Goal: Information Seeking & Learning: Learn about a topic

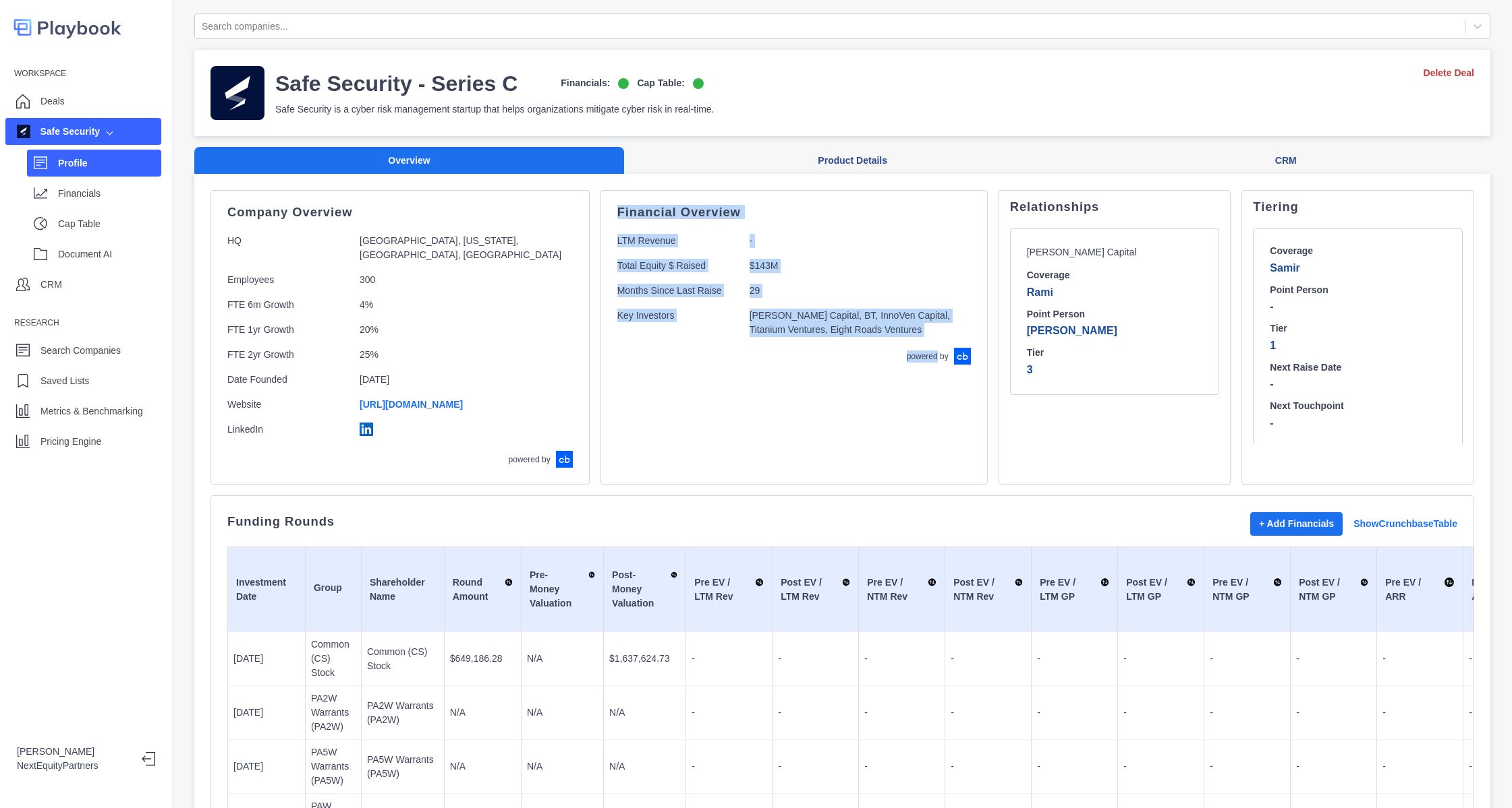
click at [873, 417] on div "Financial Overview LTM Revenue - Total Equity $ Raised $143M Months Since Last …" at bounding box center [794, 337] width 387 height 294
click at [772, 350] on div "Financial Overview LTM Revenue - Total Equity $ Raised $143M Months Since Last …" at bounding box center [794, 286] width 353 height 158
click at [769, 335] on p "[PERSON_NAME] Capital, BT, InnoVen Capital, Titanium Ventures, Eight Roads Vent…" at bounding box center [855, 323] width 212 height 28
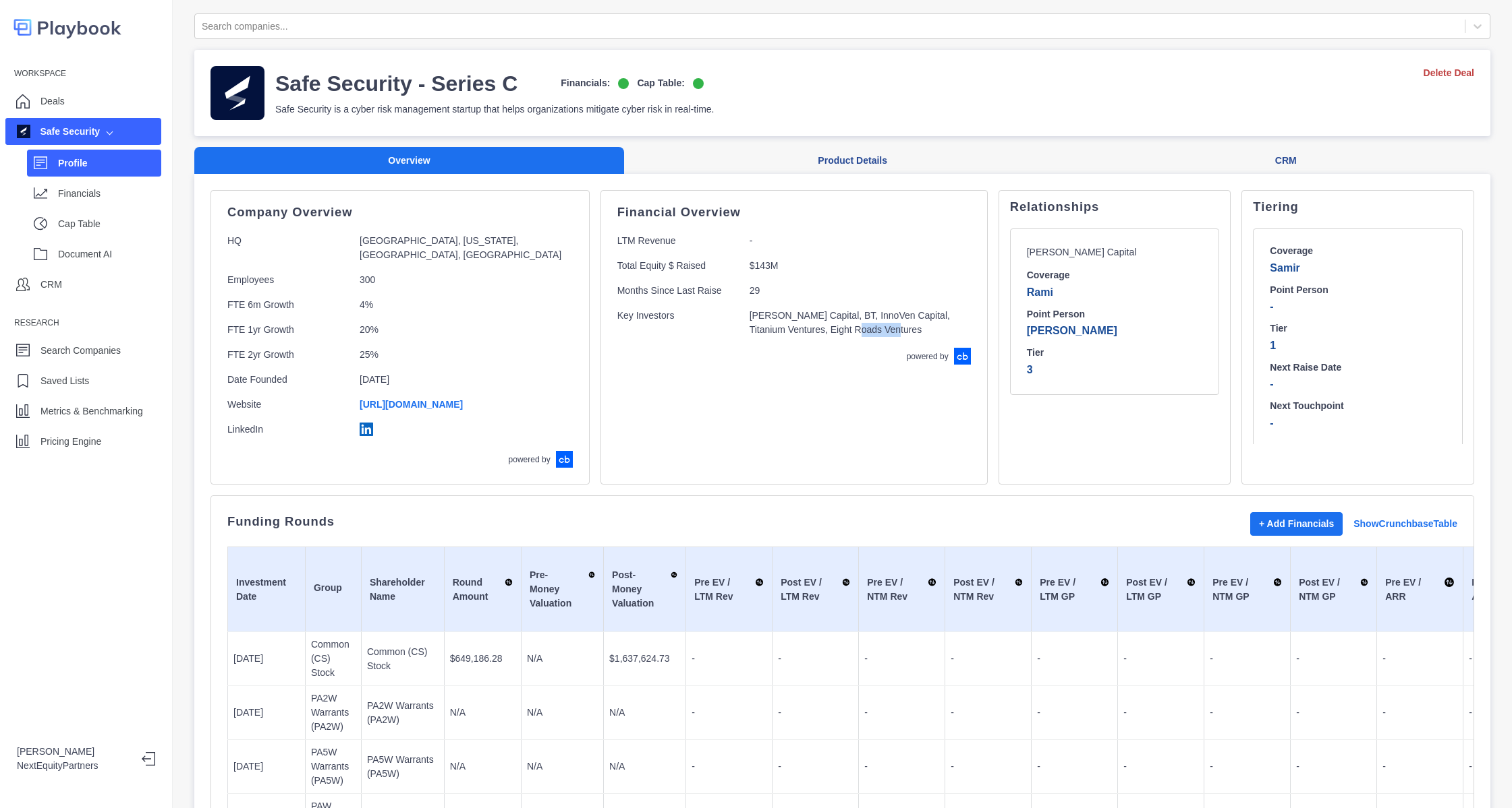
click at [769, 335] on p "[PERSON_NAME] Capital, BT, InnoVen Capital, Titanium Ventures, Eight Roads Vent…" at bounding box center [855, 323] width 212 height 28
click at [795, 396] on div "Financial Overview LTM Revenue - Total Equity $ Raised $143M Months Since Last …" at bounding box center [794, 337] width 387 height 294
click at [622, 332] on p "Key Investors" at bounding box center [678, 323] width 121 height 28
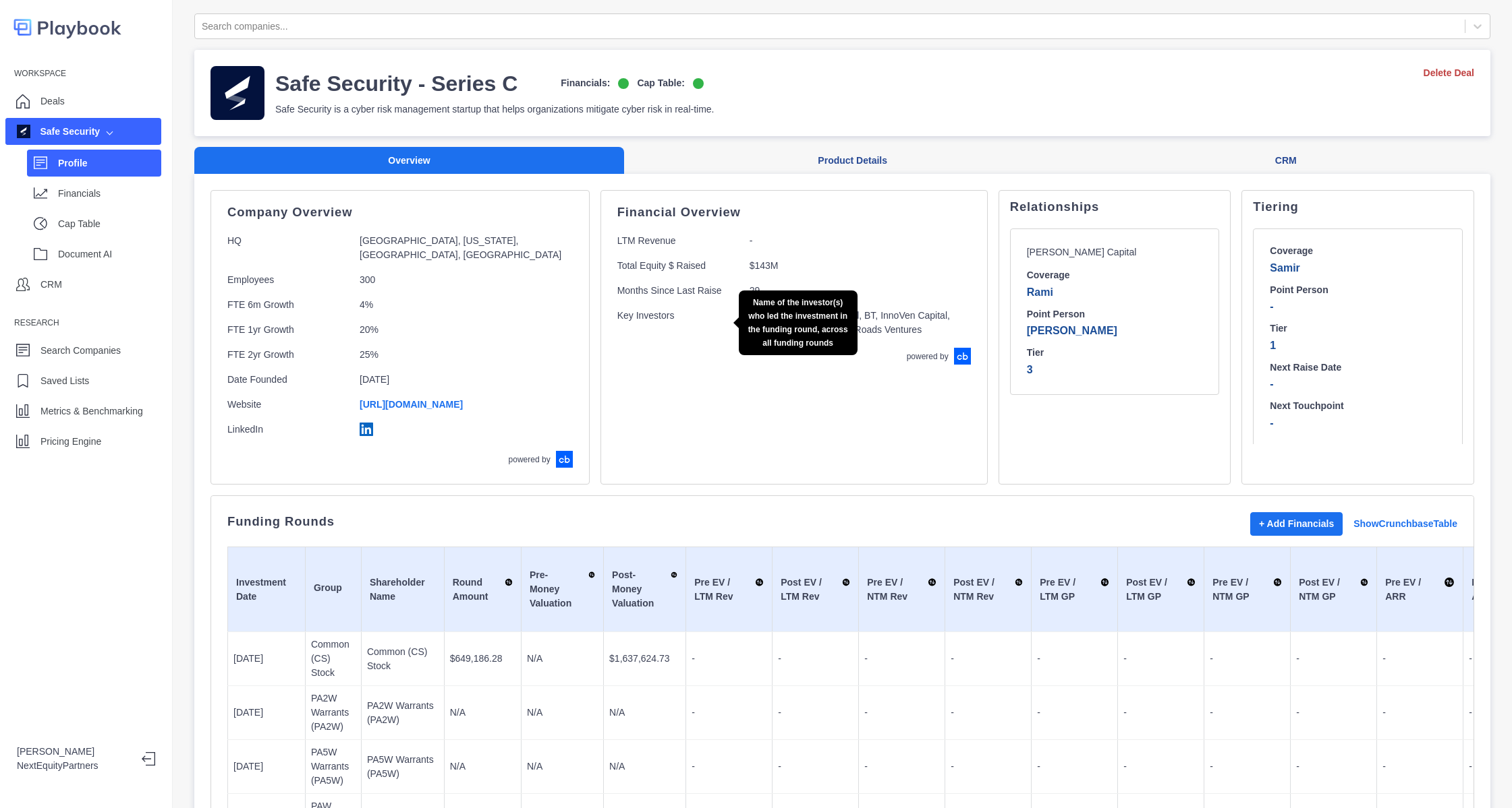
click at [626, 332] on p "Key Investors" at bounding box center [678, 323] width 121 height 28
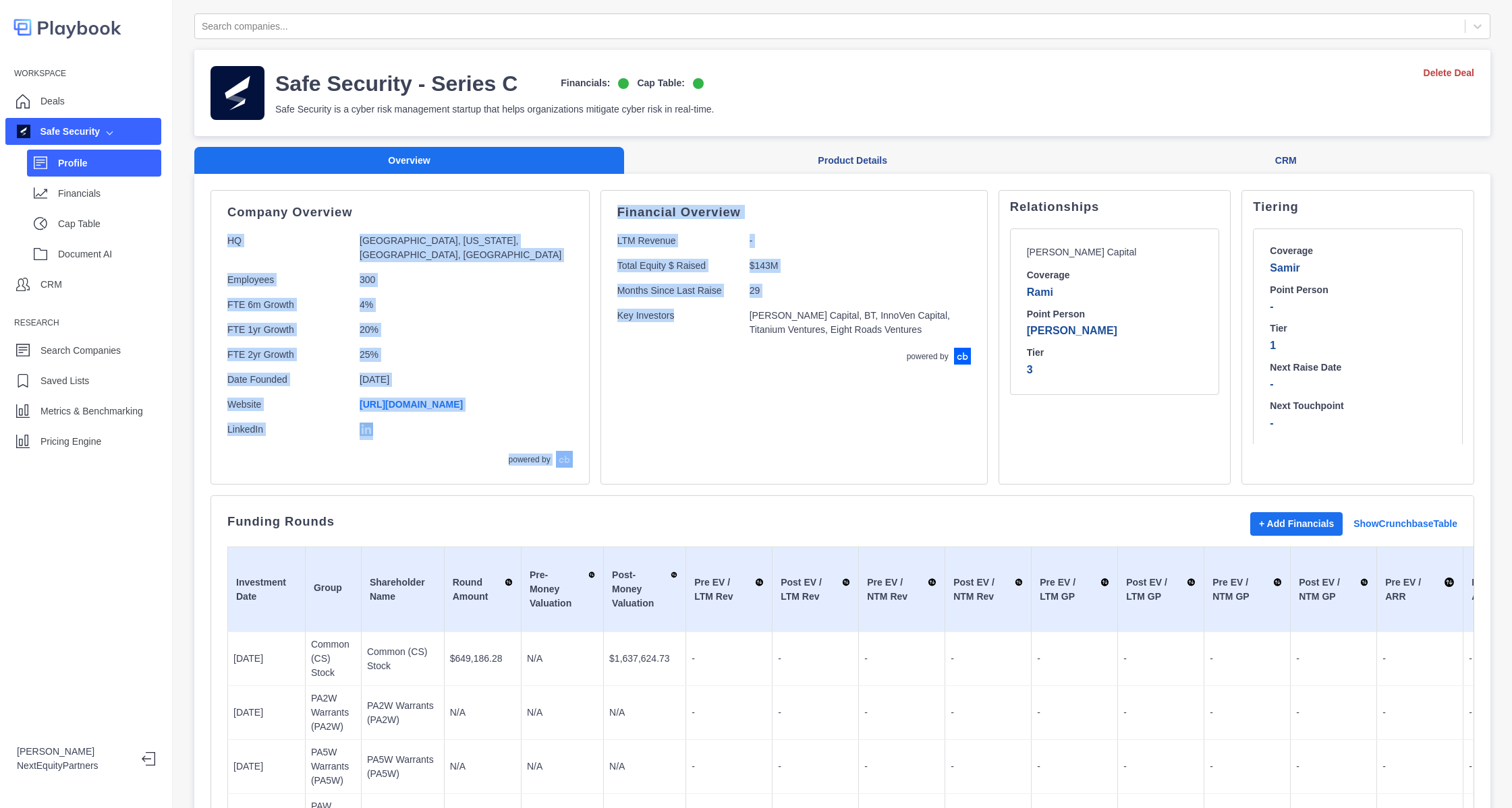
drag, startPoint x: 236, startPoint y: 236, endPoint x: 678, endPoint y: 406, distance: 473.6
click at [678, 406] on div "Company Overview HQ [GEOGRAPHIC_DATA], [US_STATE], [GEOGRAPHIC_DATA], [GEOGRAPH…" at bounding box center [841, 337] width 1263 height 294
click at [678, 406] on div "Financial Overview LTM Revenue - Total Equity $ Raised $143M Months Since Last …" at bounding box center [794, 337] width 387 height 294
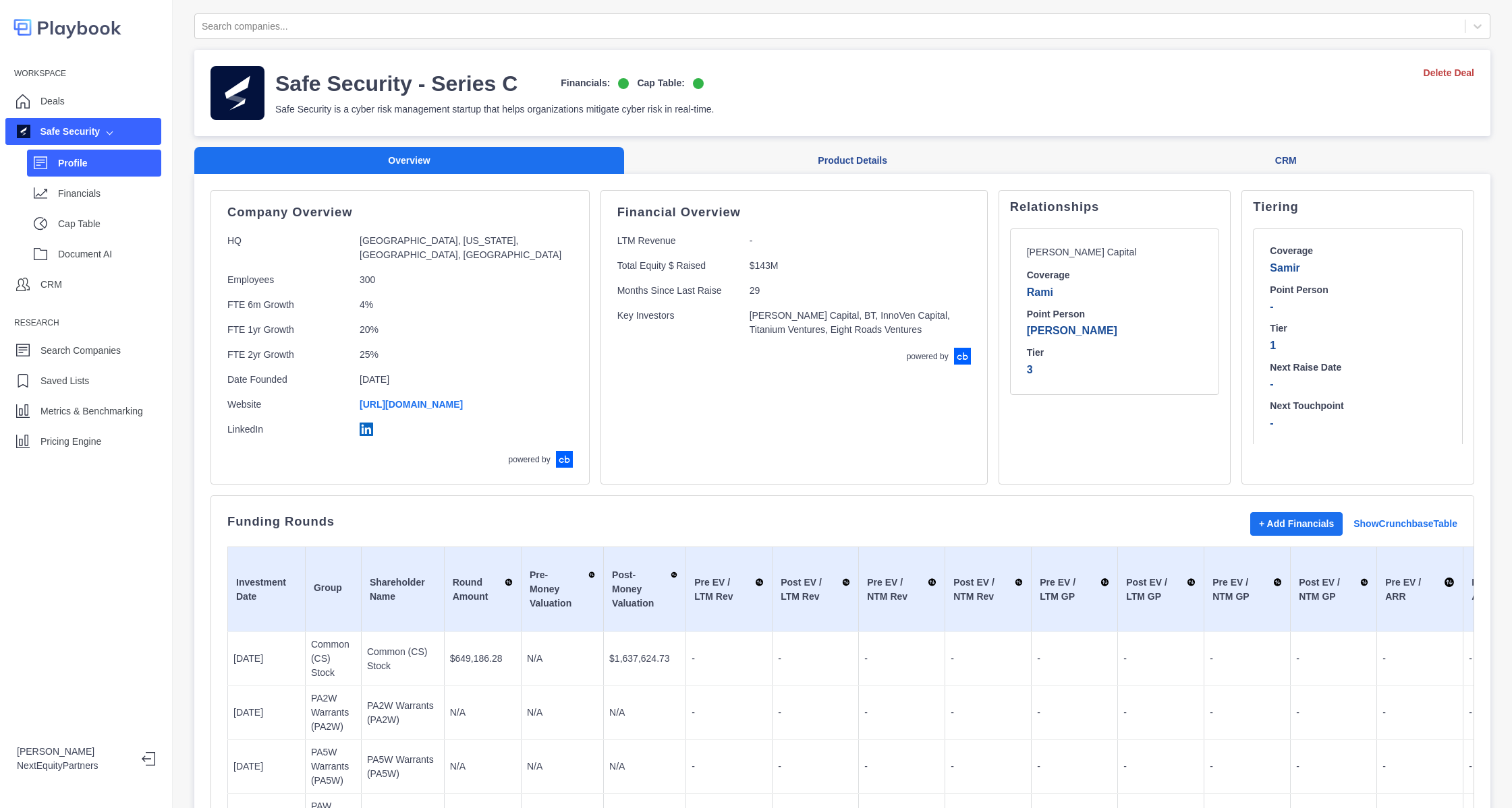
click at [678, 406] on div "Financial Overview LTM Revenue - Total Equity $ Raised $143M Months Since Last …" at bounding box center [794, 337] width 387 height 294
click at [674, 396] on div "Financial Overview LTM Revenue - Total Equity $ Raised $143M Months Since Last …" at bounding box center [794, 337] width 387 height 294
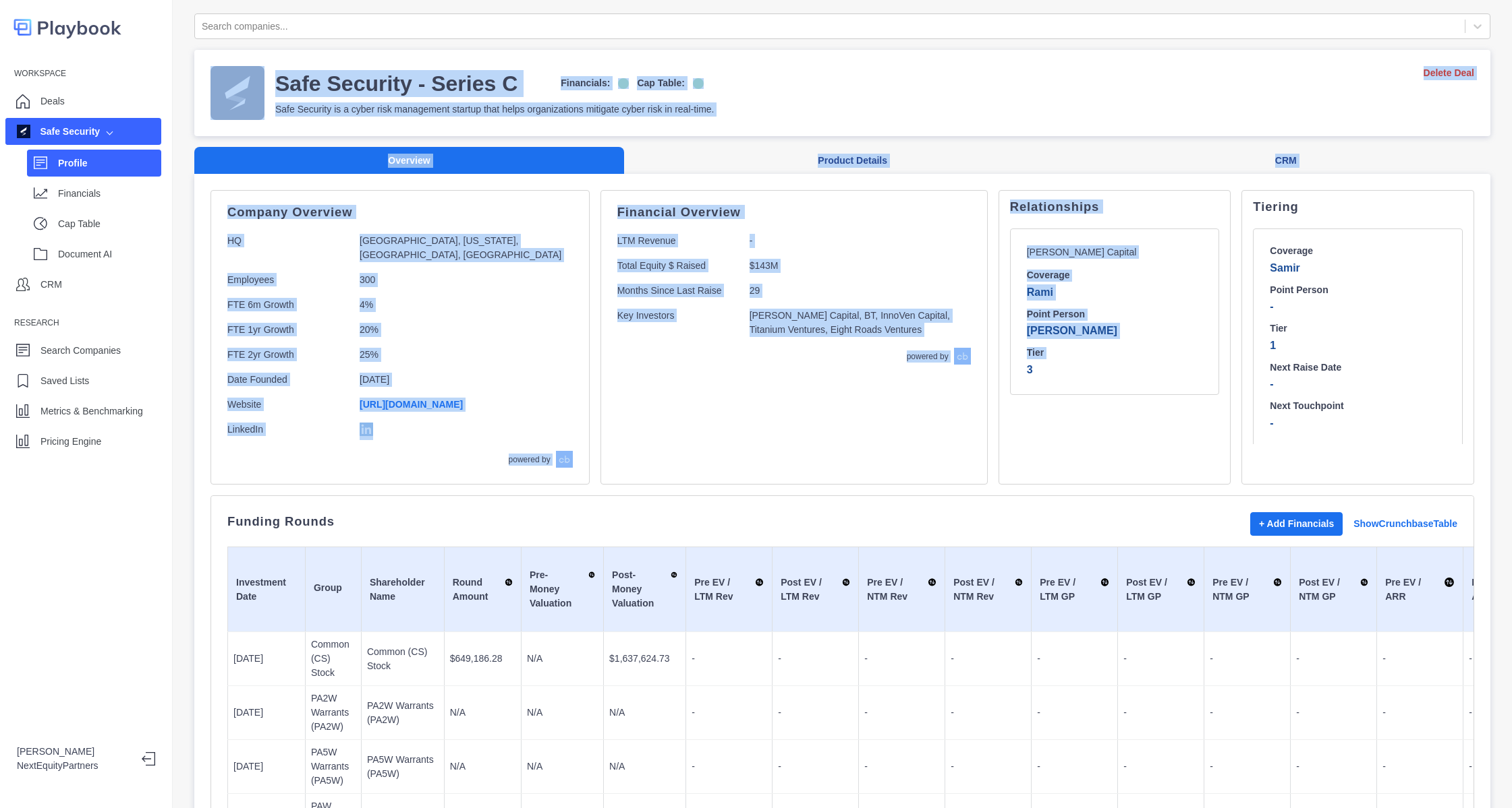
drag, startPoint x: 206, startPoint y: 67, endPoint x: 922, endPoint y: 452, distance: 812.9
click at [1063, 433] on div "Relationships [PERSON_NAME] Capital Coverage Rami Point Person [PERSON_NAME] Ti…" at bounding box center [1115, 337] width 233 height 294
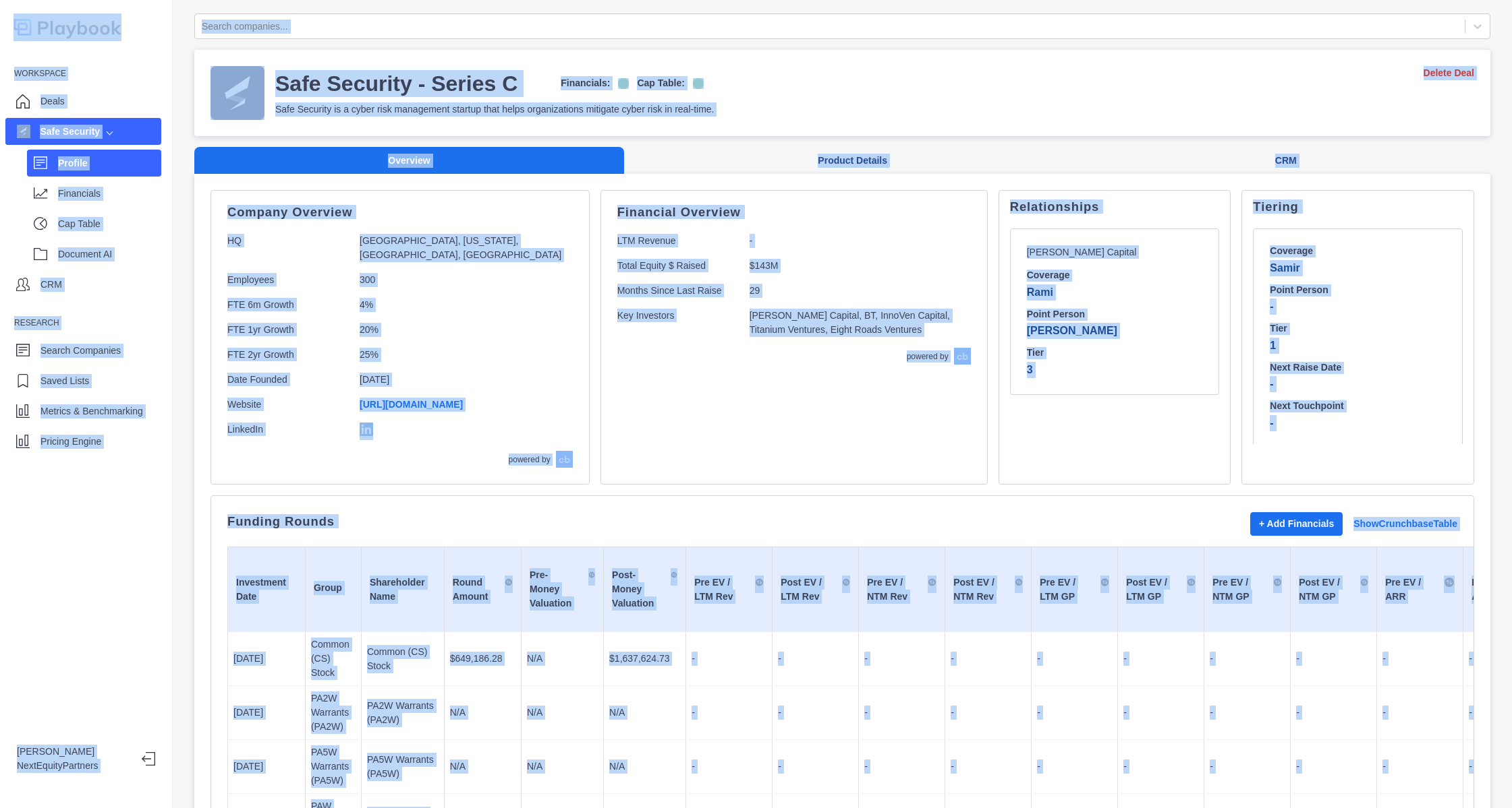
copy body "Workspace Deals Safe Security Profile Financials Cap Table Document AI CRM Rese…"
click at [1063, 433] on div "Relationships [PERSON_NAME] Capital Coverage Rami Point Person [PERSON_NAME] Ti…" at bounding box center [1115, 337] width 233 height 294
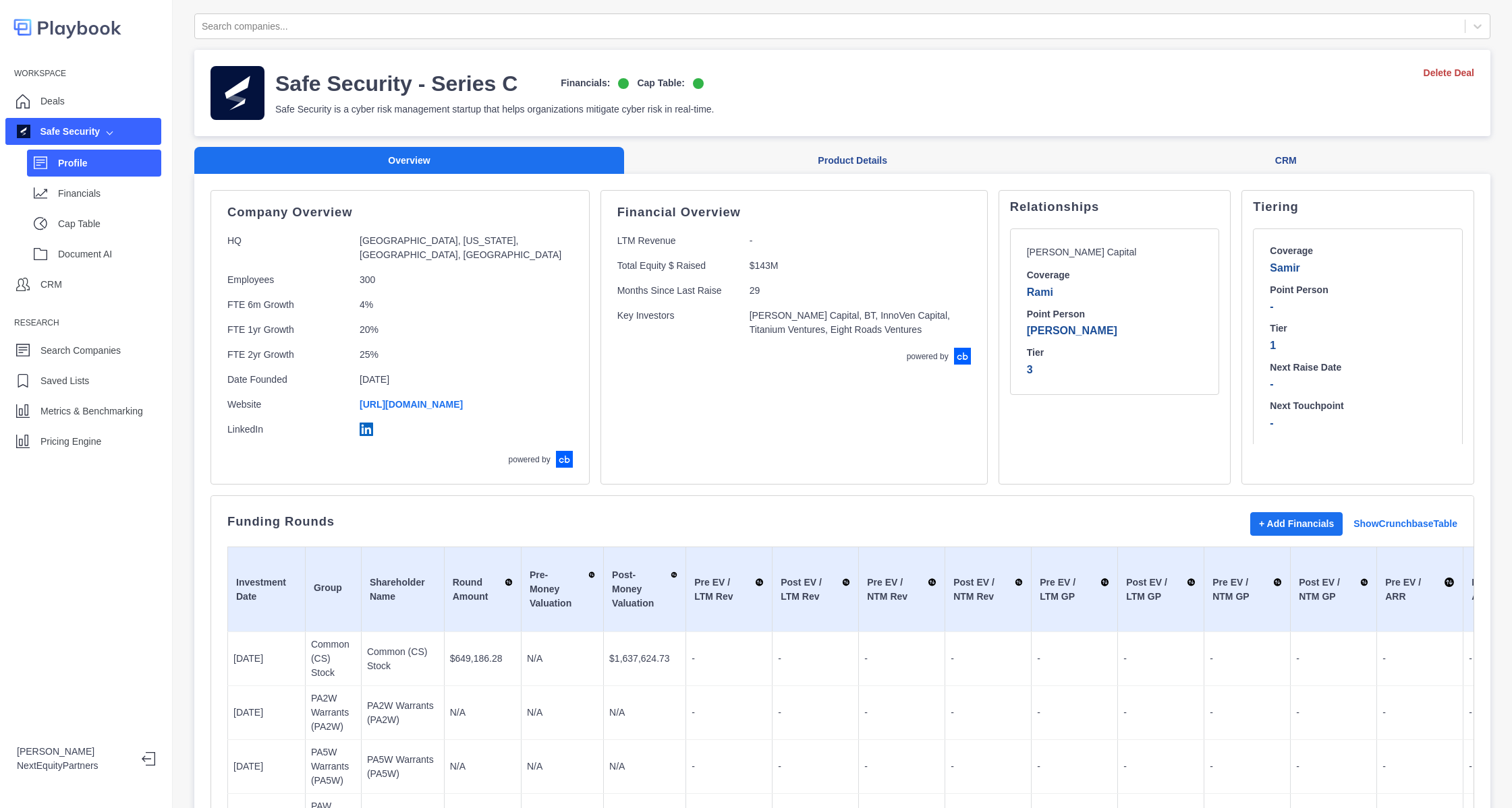
click at [1063, 433] on div "Relationships [PERSON_NAME] Capital Coverage Rami Point Person [PERSON_NAME] Ti…" at bounding box center [1115, 337] width 233 height 294
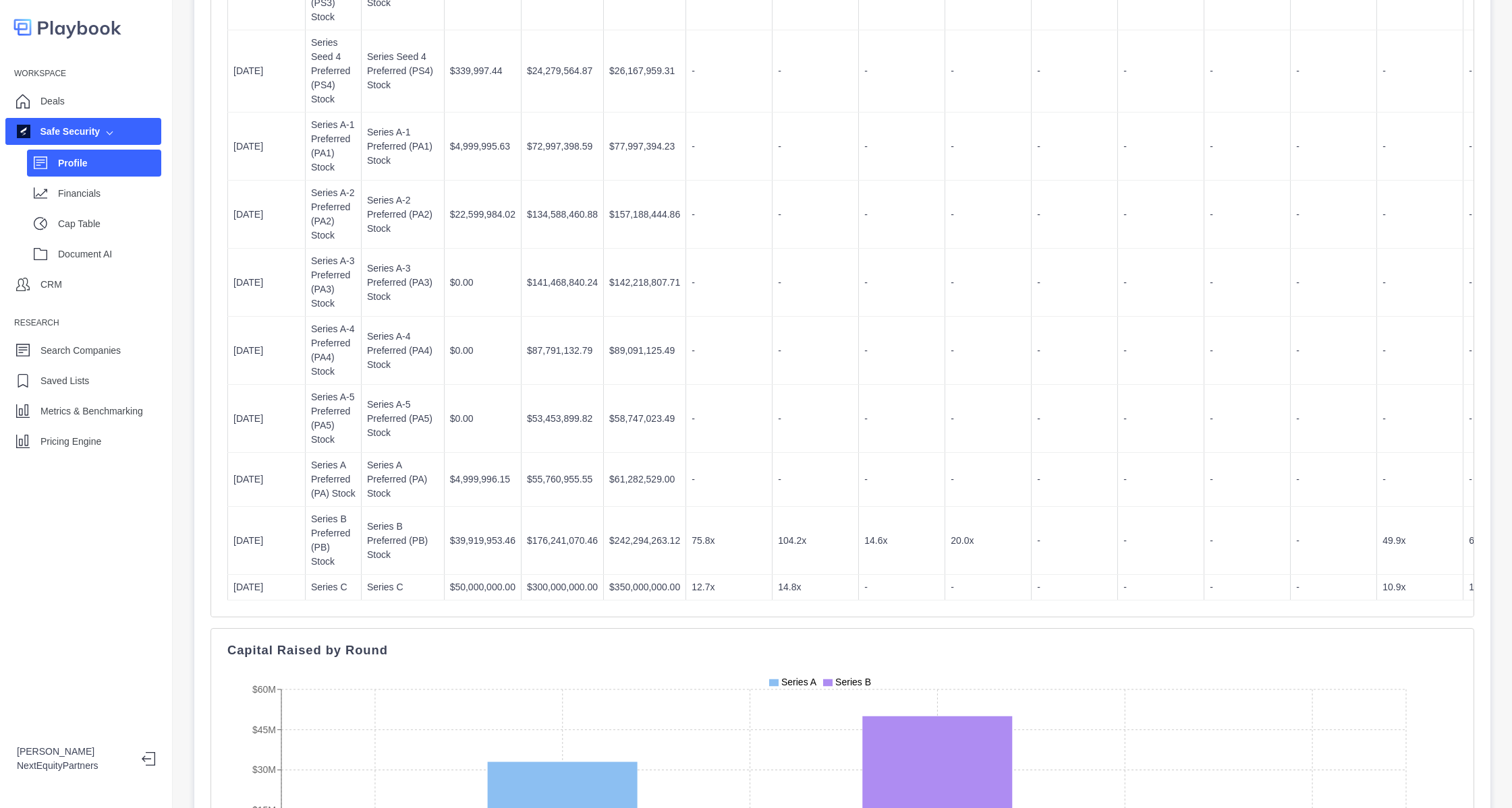
scroll to position [1203, 0]
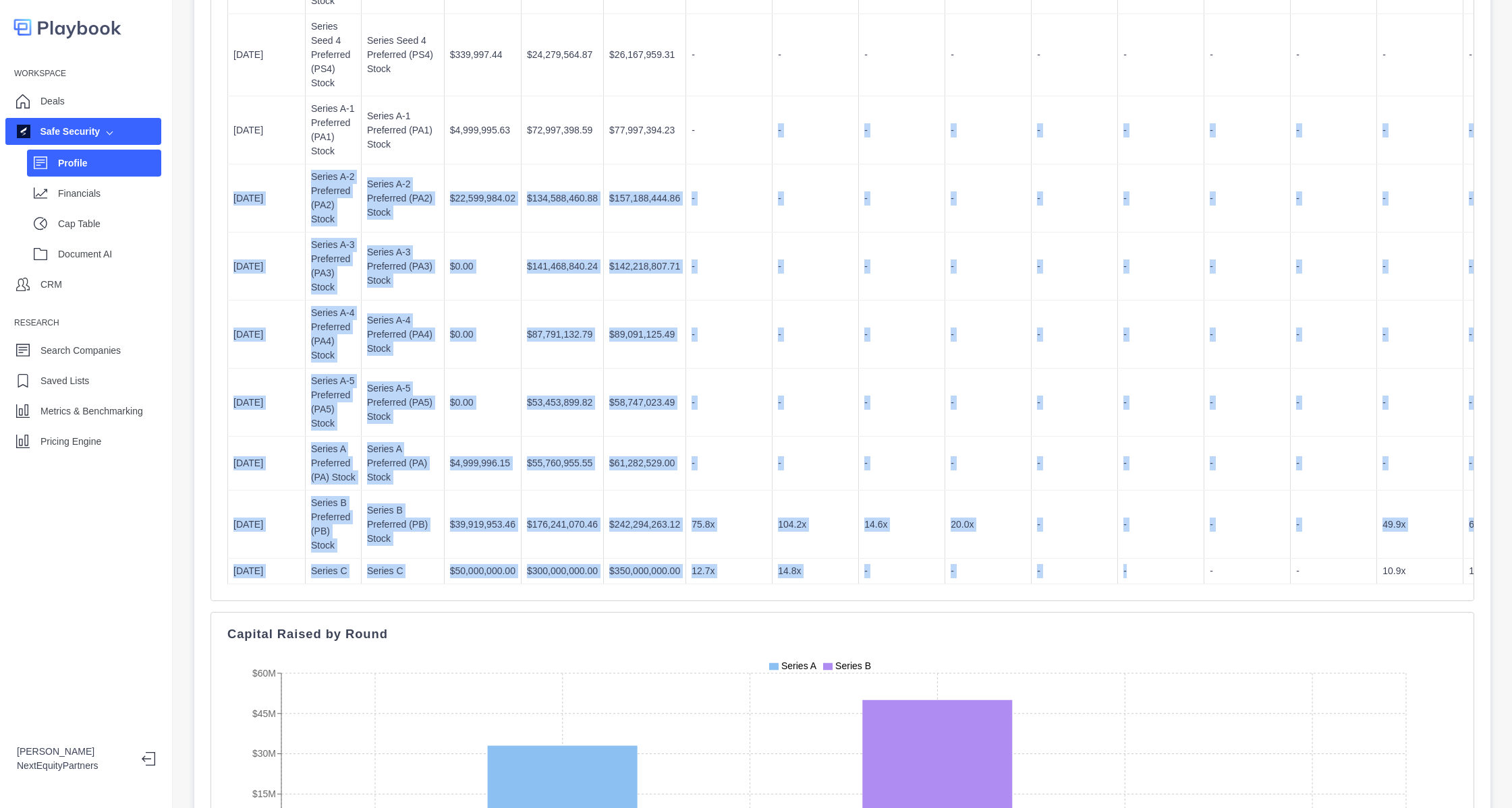
drag, startPoint x: 732, startPoint y: 112, endPoint x: 1140, endPoint y: 554, distance: 601.5
click at [1140, 554] on tbody "[DATE] Common (CS) Stock Common (CS) Stock $649,186.28 N/A $1,637,624.73 - - - …" at bounding box center [1336, 6] width 2218 height 1155
click at [1140, 559] on td "-" at bounding box center [1161, 571] width 86 height 26
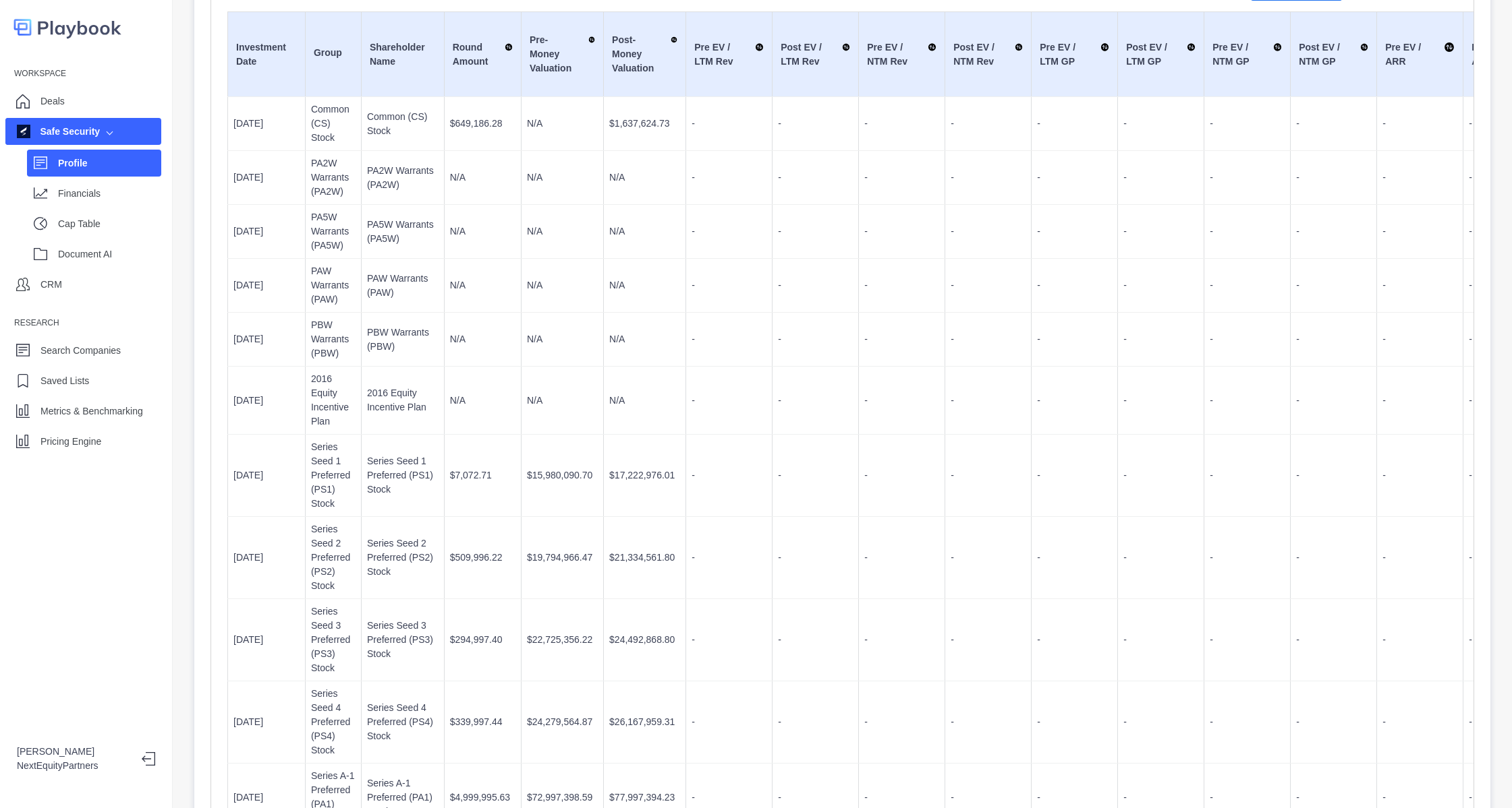
scroll to position [0, 0]
